Goal: Task Accomplishment & Management: Complete application form

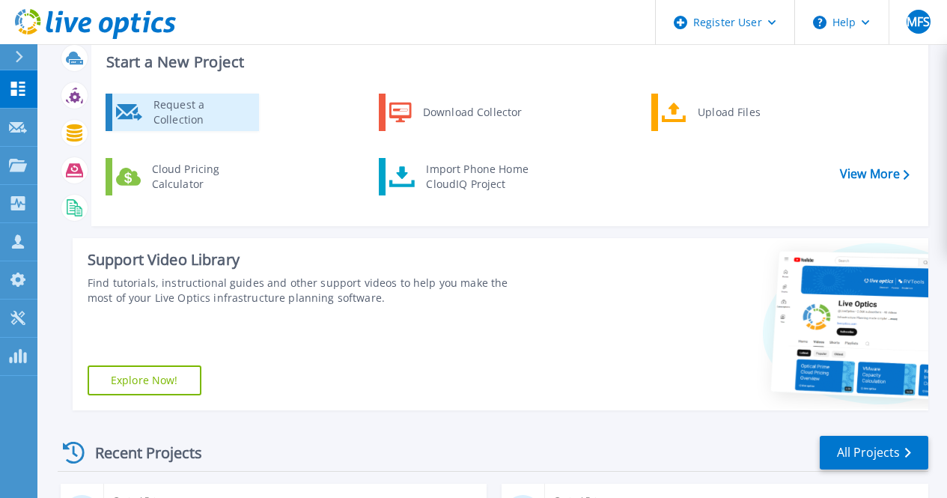
scroll to position [75, 0]
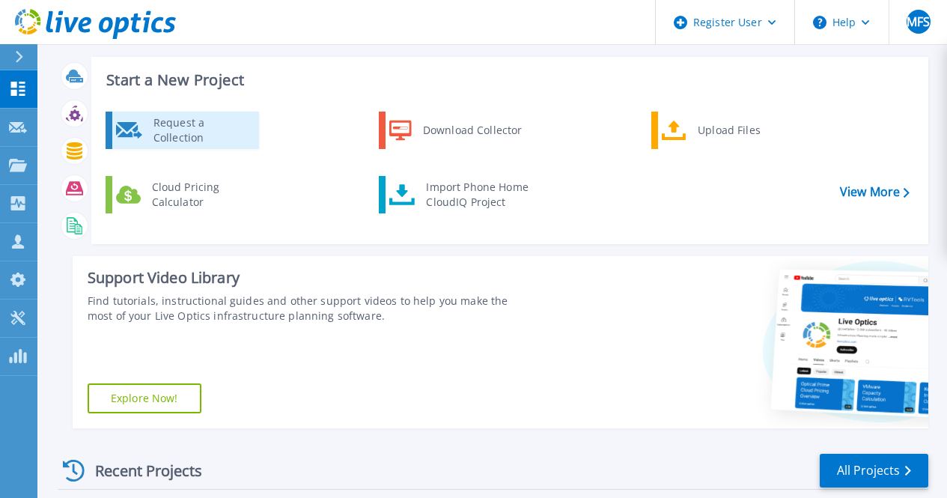
click at [214, 139] on div "Request a Collection" at bounding box center [200, 130] width 109 height 30
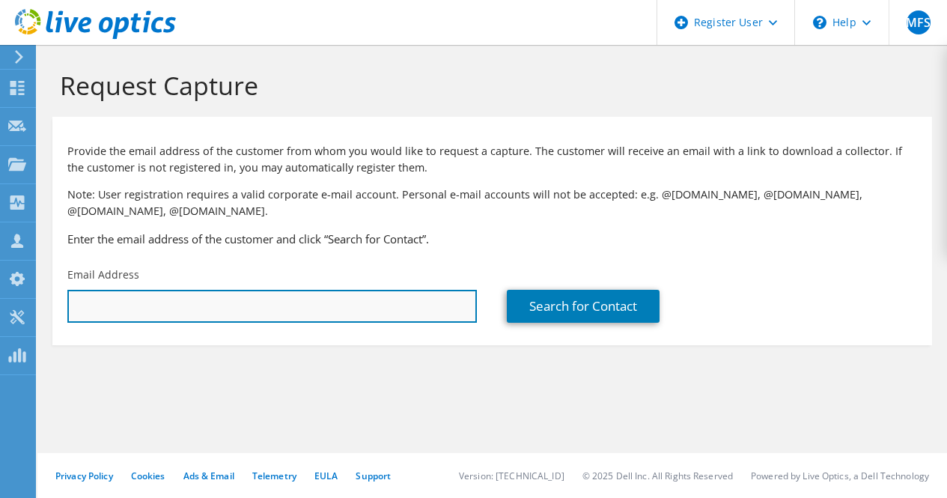
click at [327, 319] on input "text" at bounding box center [271, 306] width 409 height 33
paste input "[EMAIL_ADDRESS][DOMAIN_NAME]"
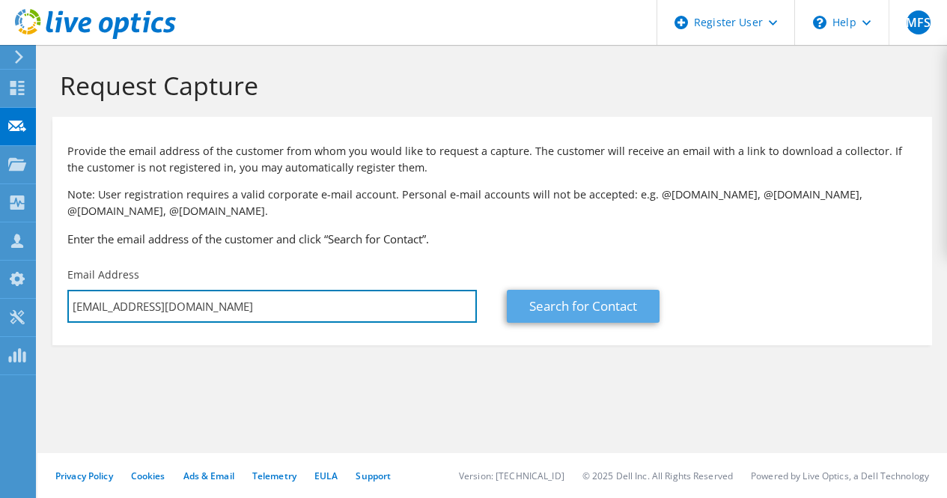
type input "[EMAIL_ADDRESS][DOMAIN_NAME]"
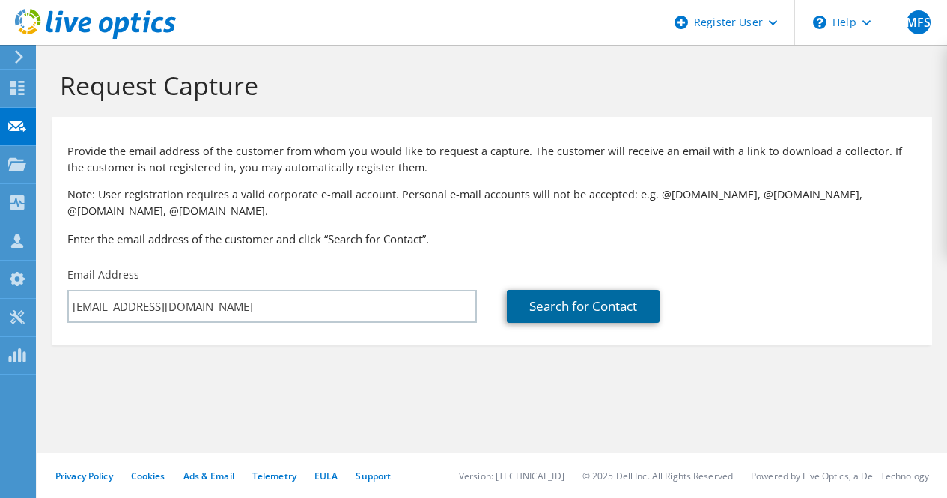
click at [532, 316] on link "Search for Contact" at bounding box center [583, 306] width 153 height 33
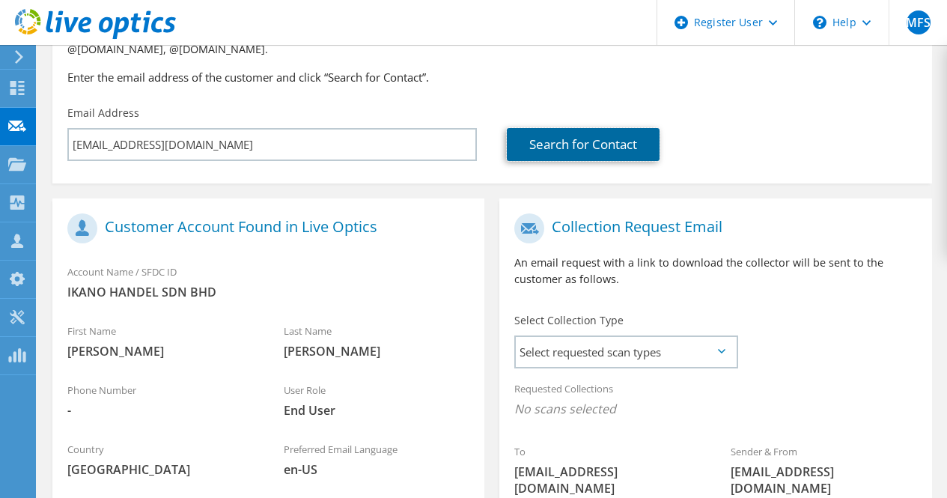
scroll to position [299, 0]
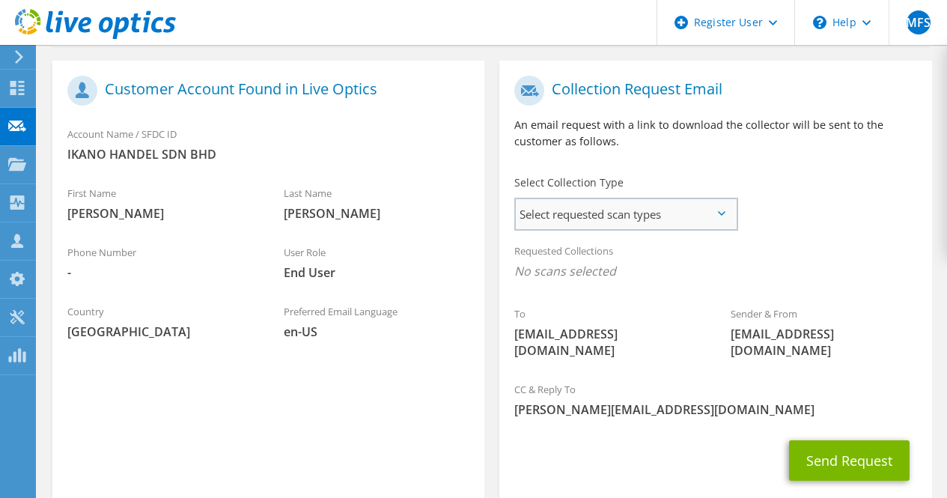
click at [568, 216] on span "Select requested scan types" at bounding box center [626, 214] width 220 height 30
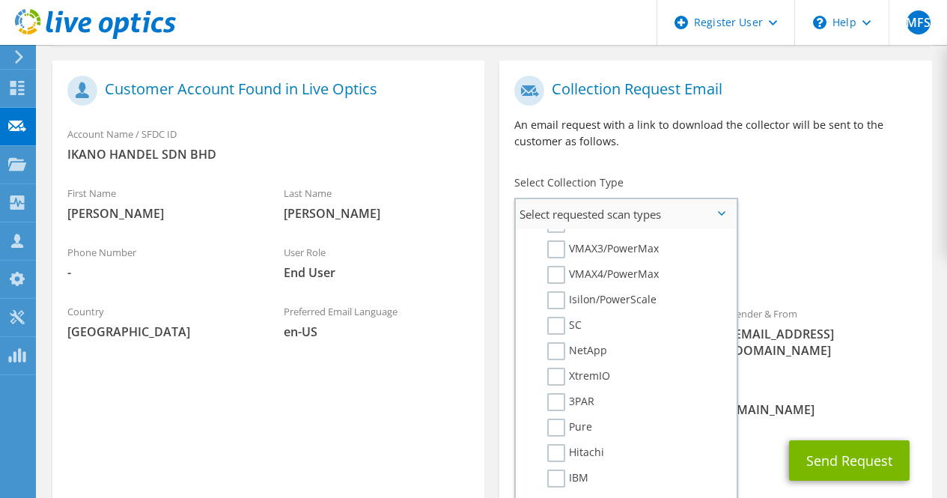
scroll to position [0, 0]
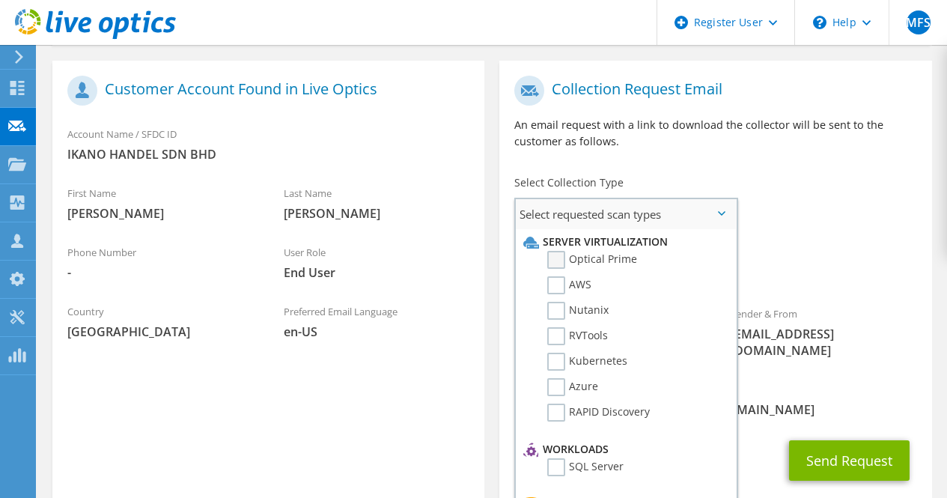
click at [559, 264] on label "Optical Prime" at bounding box center [592, 260] width 90 height 18
click at [0, 0] on input "Optical Prime" at bounding box center [0, 0] width 0 height 0
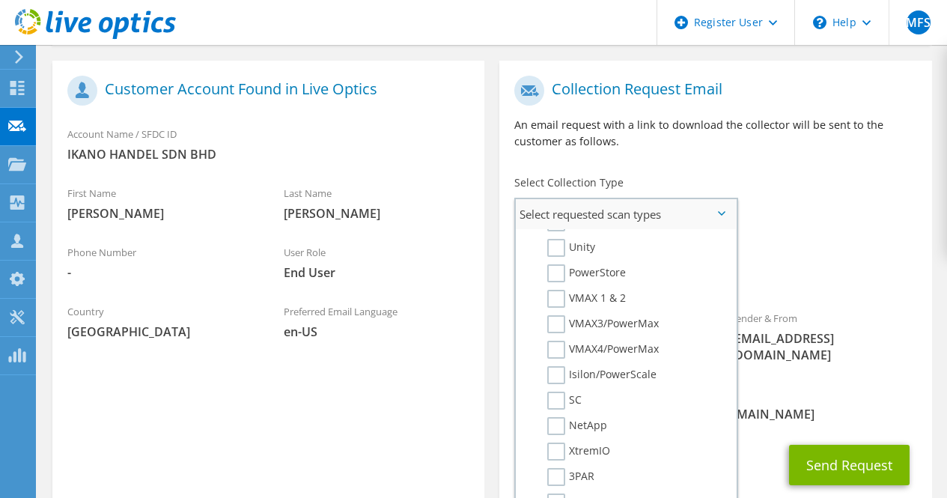
scroll to position [150, 0]
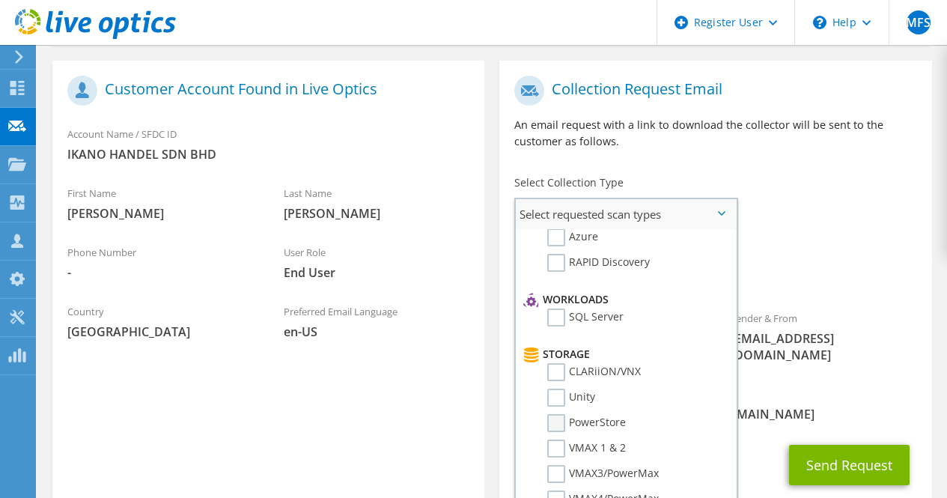
click at [564, 427] on label "PowerStore" at bounding box center [586, 423] width 79 height 18
click at [0, 0] on input "PowerStore" at bounding box center [0, 0] width 0 height 0
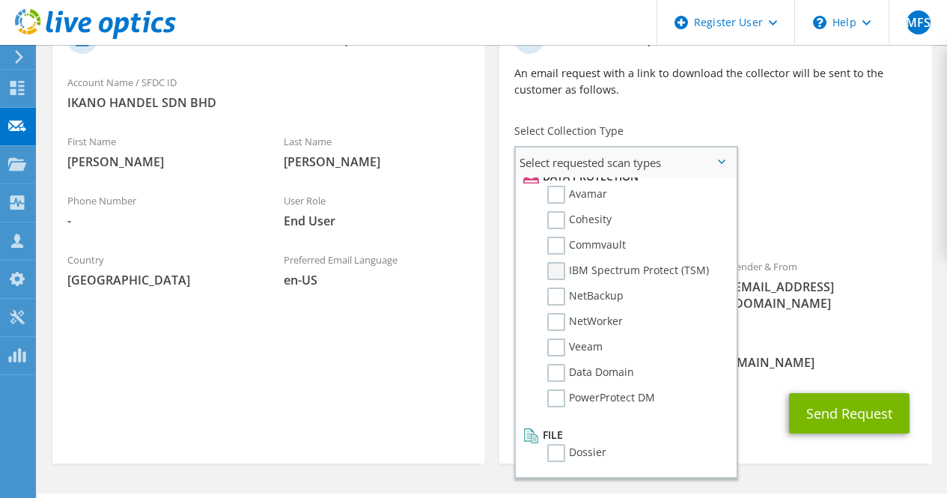
scroll to position [376, 0]
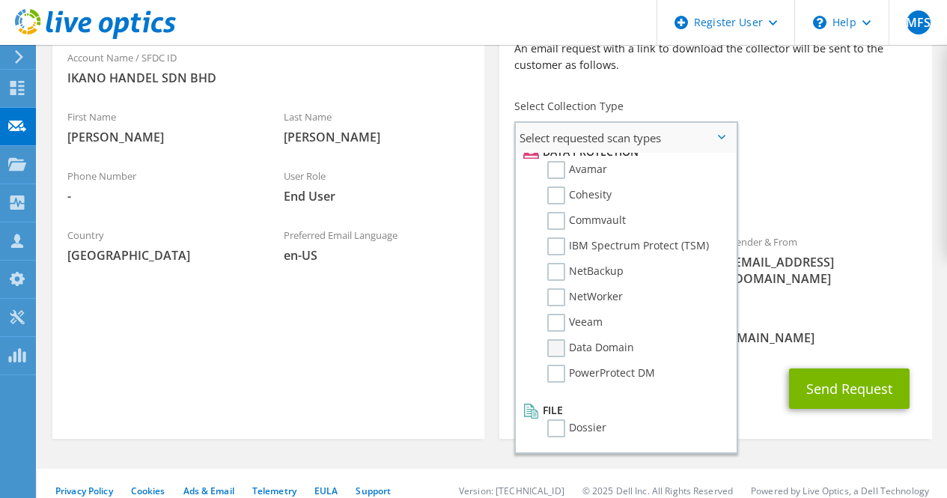
click at [560, 354] on label "Data Domain" at bounding box center [590, 348] width 87 height 18
click at [0, 0] on input "Data Domain" at bounding box center [0, 0] width 0 height 0
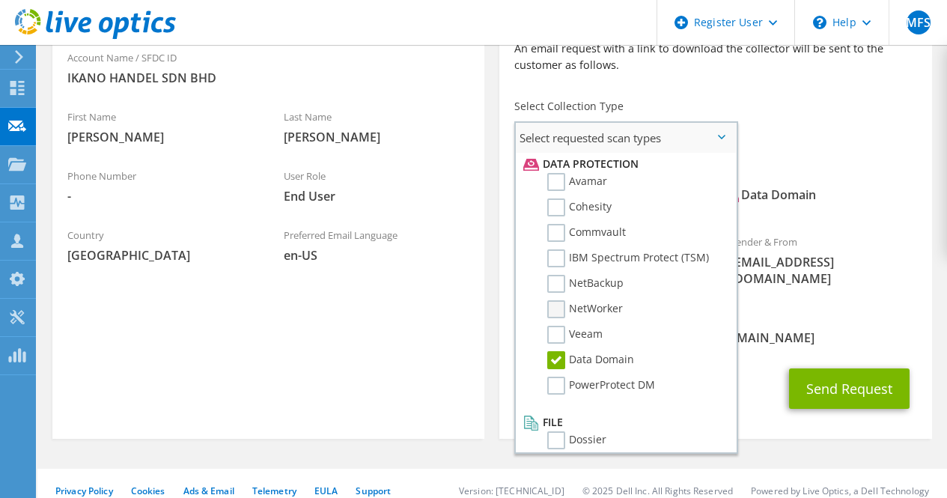
scroll to position [661, 0]
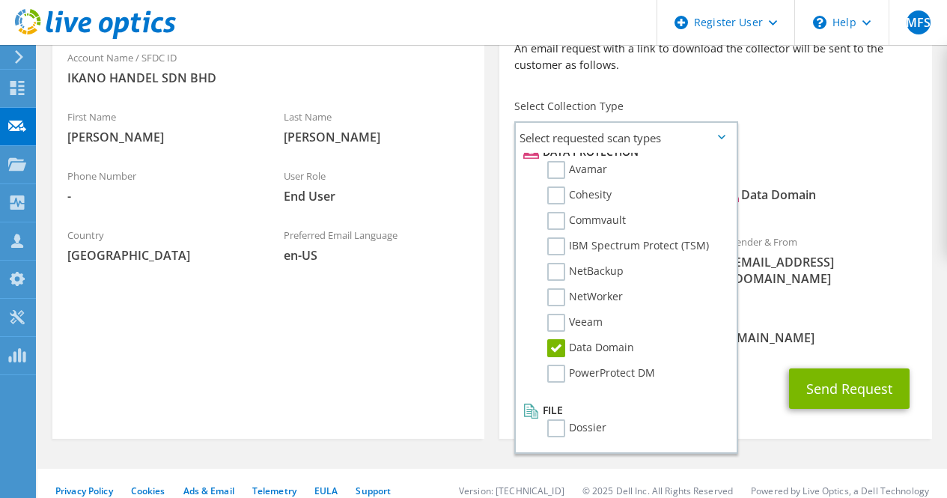
click at [779, 309] on div "CC & Reply To [PERSON_NAME][EMAIL_ADDRESS][DOMAIN_NAME]" at bounding box center [715, 328] width 432 height 52
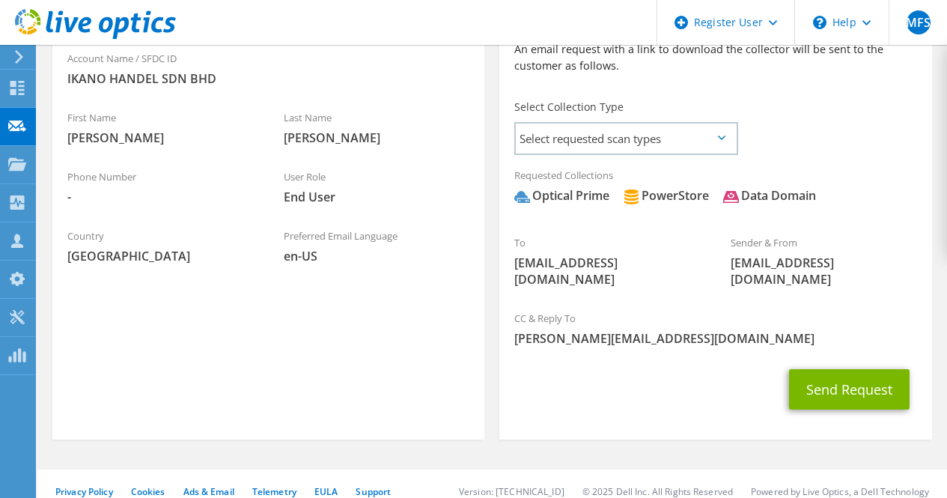
scroll to position [376, 0]
click at [859, 377] on button "Send Request" at bounding box center [849, 388] width 121 height 40
